Goal: Task Accomplishment & Management: Use online tool/utility

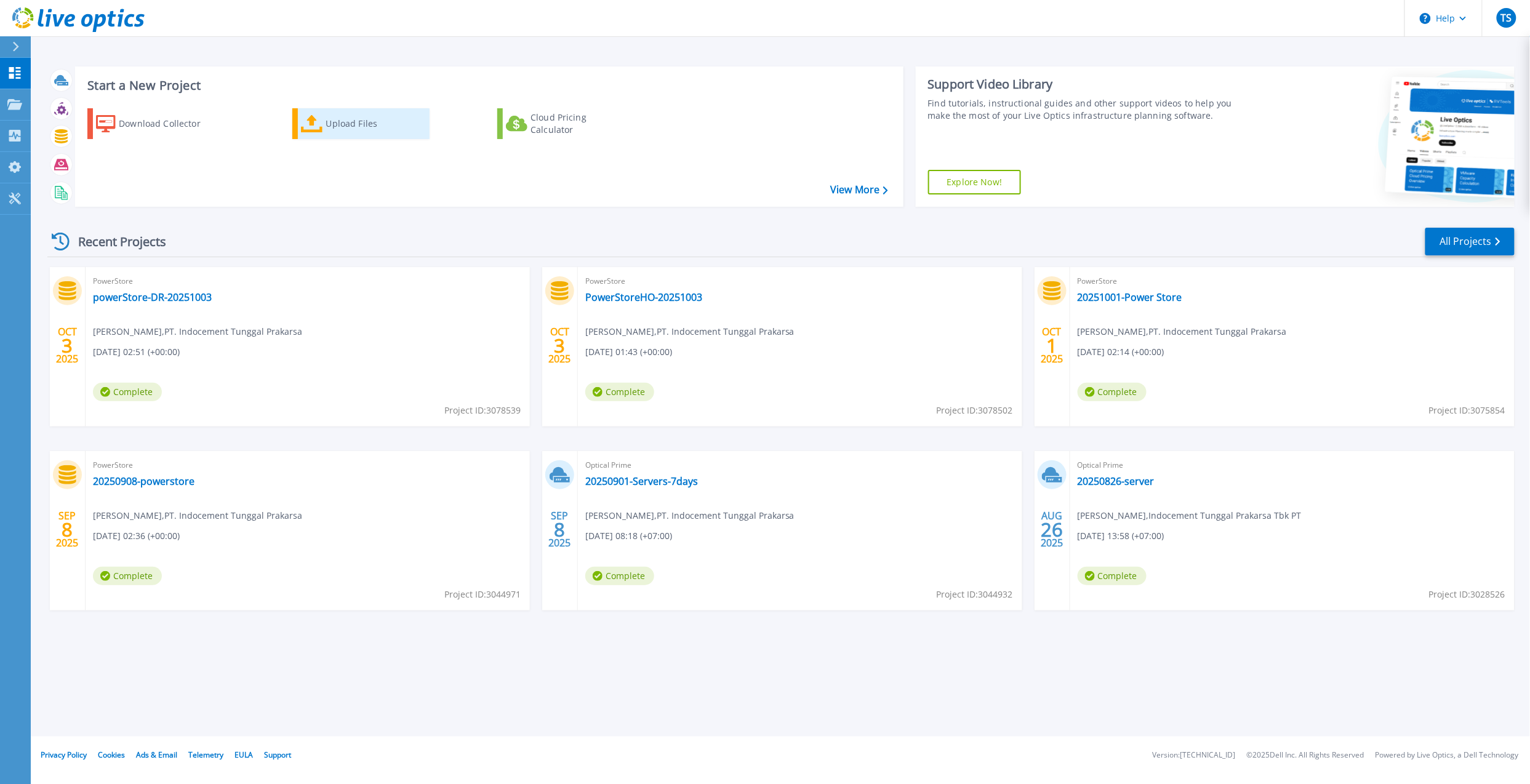
click at [313, 116] on icon at bounding box center [312, 123] width 22 height 18
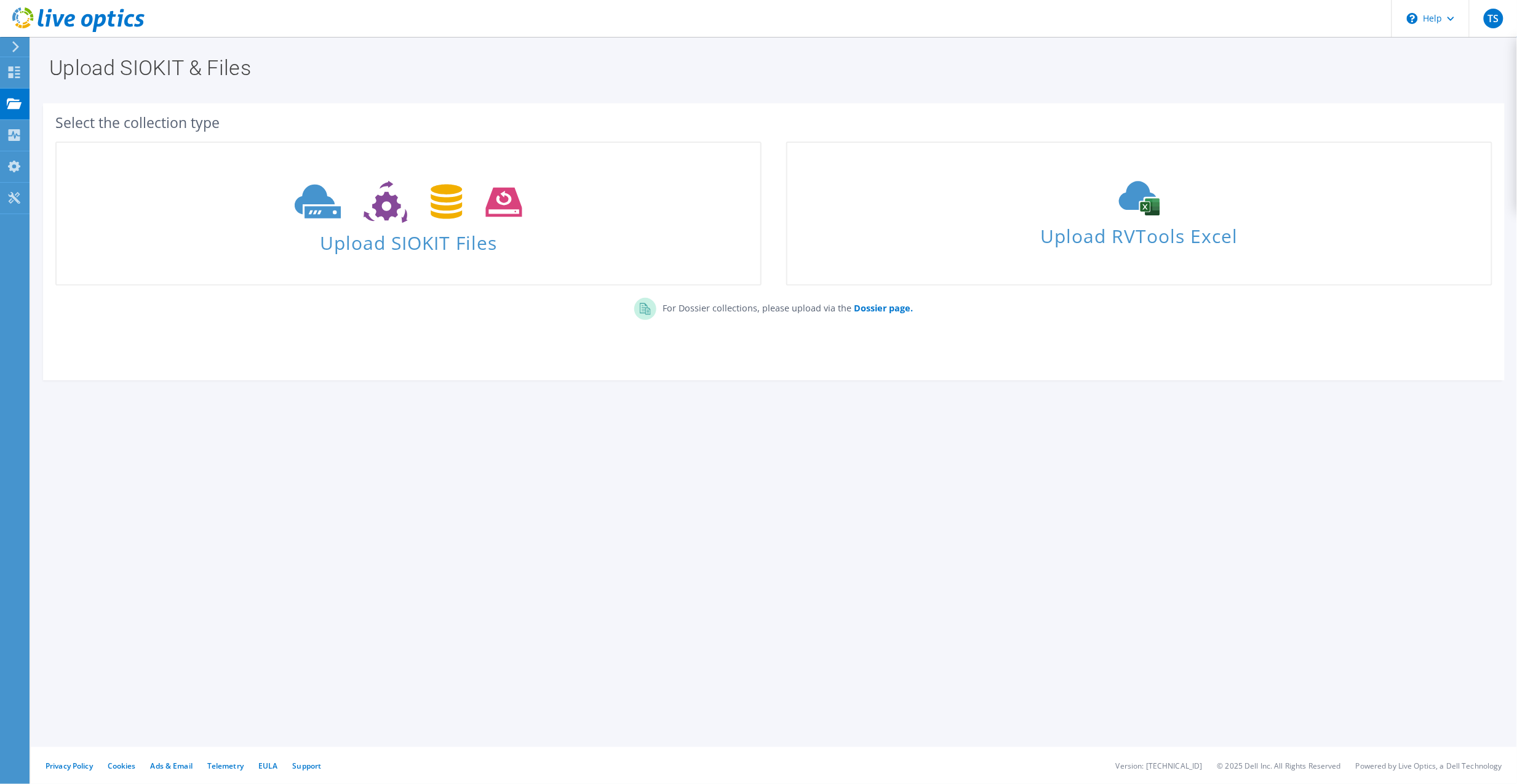
click at [791, 444] on section "Upload SIOKIT & Files Select the collection type Upload SIOKIT Files" at bounding box center [774, 245] width 1487 height 417
click at [458, 230] on span "Upload SIOKIT Files" at bounding box center [408, 239] width 703 height 27
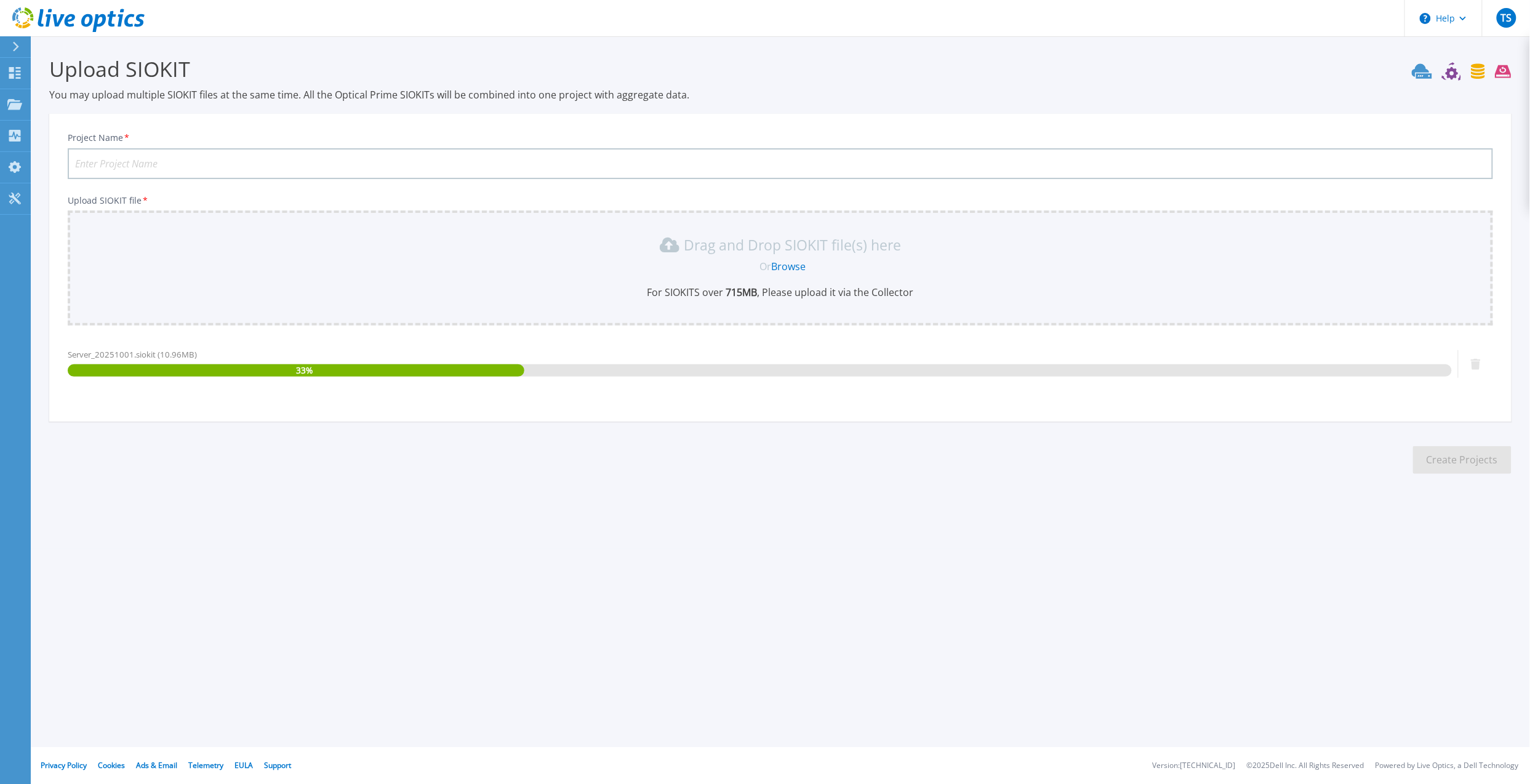
click at [182, 163] on input "Project Name *" at bounding box center [780, 163] width 1426 height 30
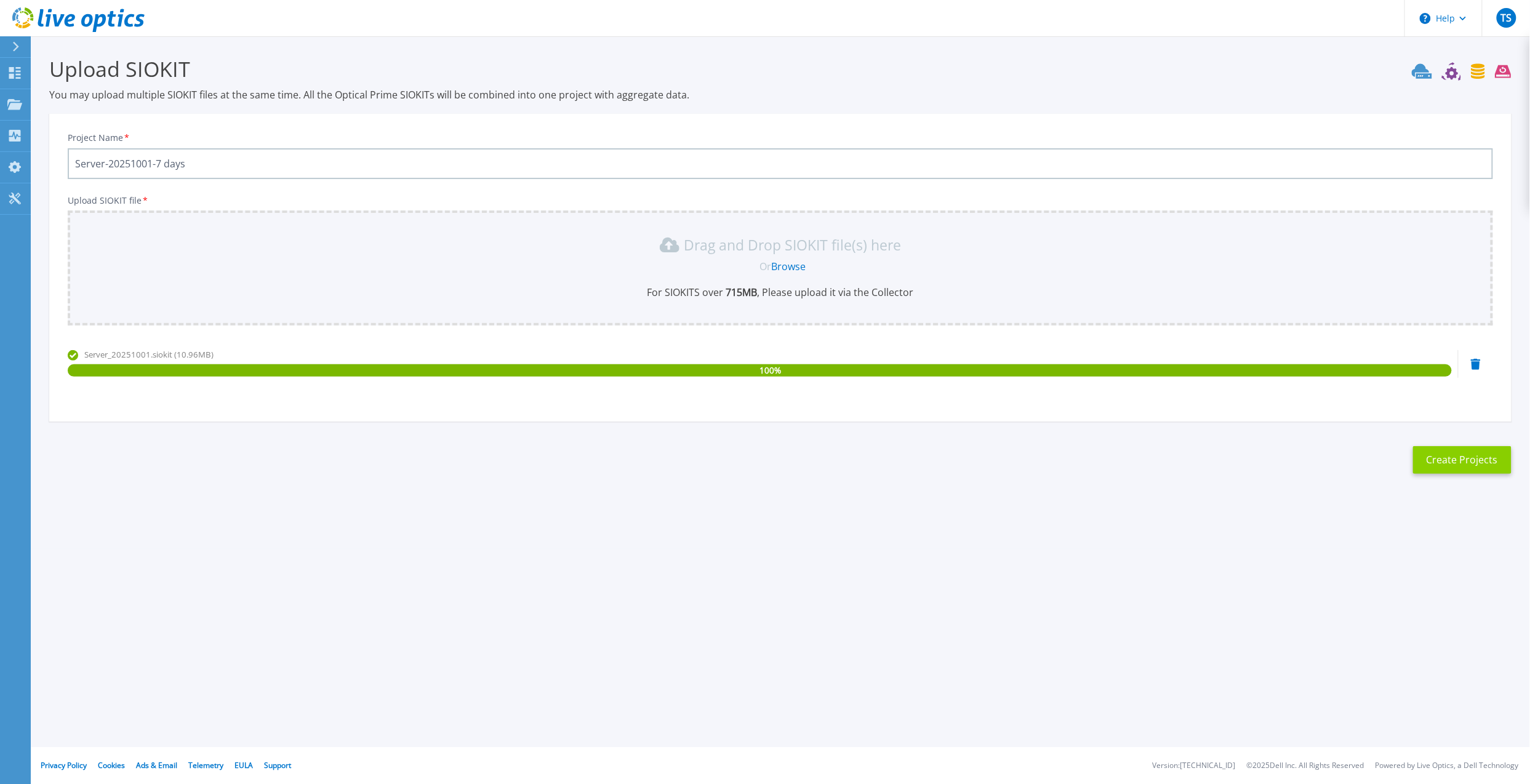
type input "Server-20251001-7 days"
click at [1468, 454] on button "Create Projects" at bounding box center [1463, 459] width 99 height 28
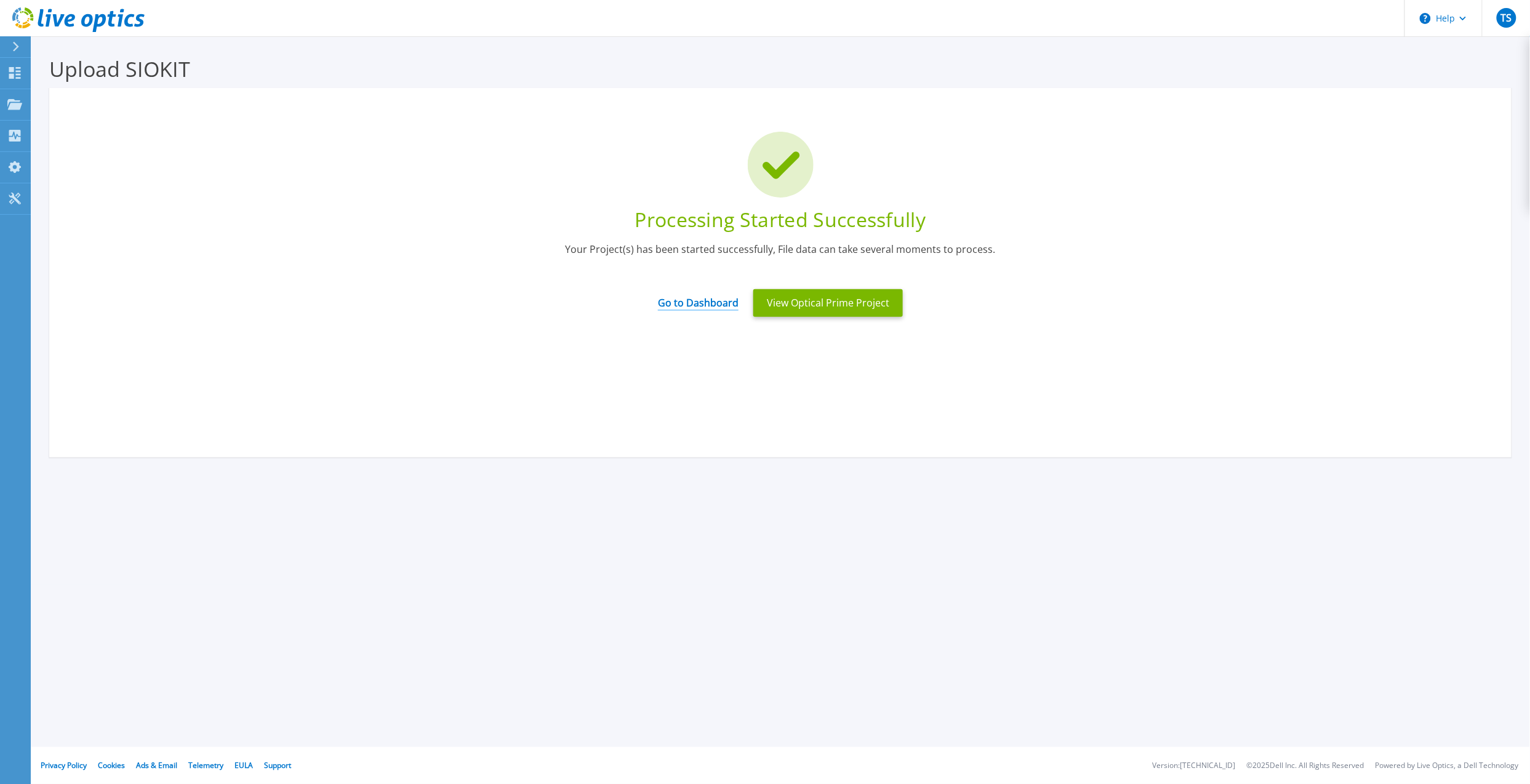
click at [695, 303] on link "Go to Dashboard" at bounding box center [698, 298] width 81 height 24
